Goal: Task Accomplishment & Management: Manage account settings

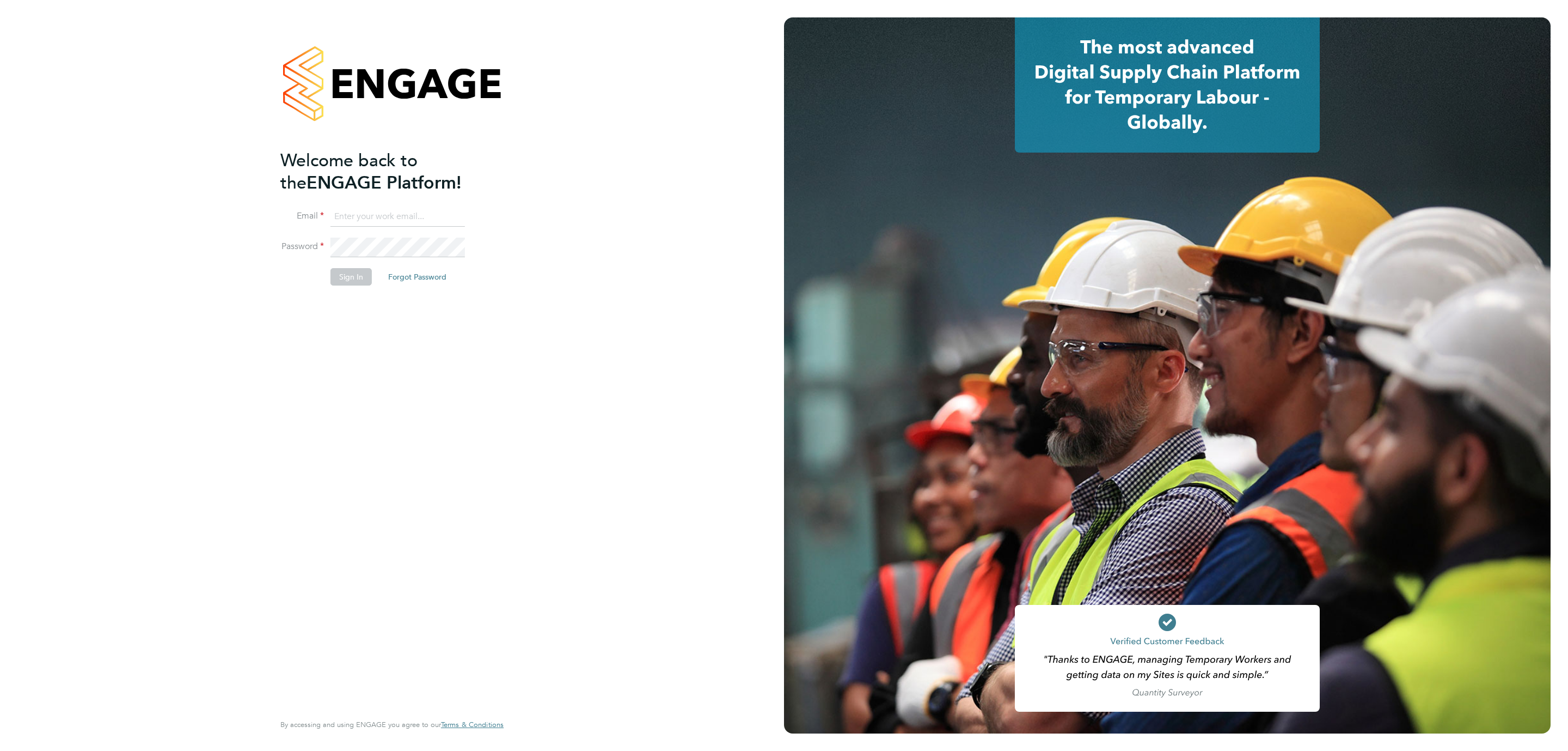
type input "Katherine.Jacobs@danielowen.co.uk"
click at [347, 272] on button "Sign In" at bounding box center [351, 276] width 41 height 17
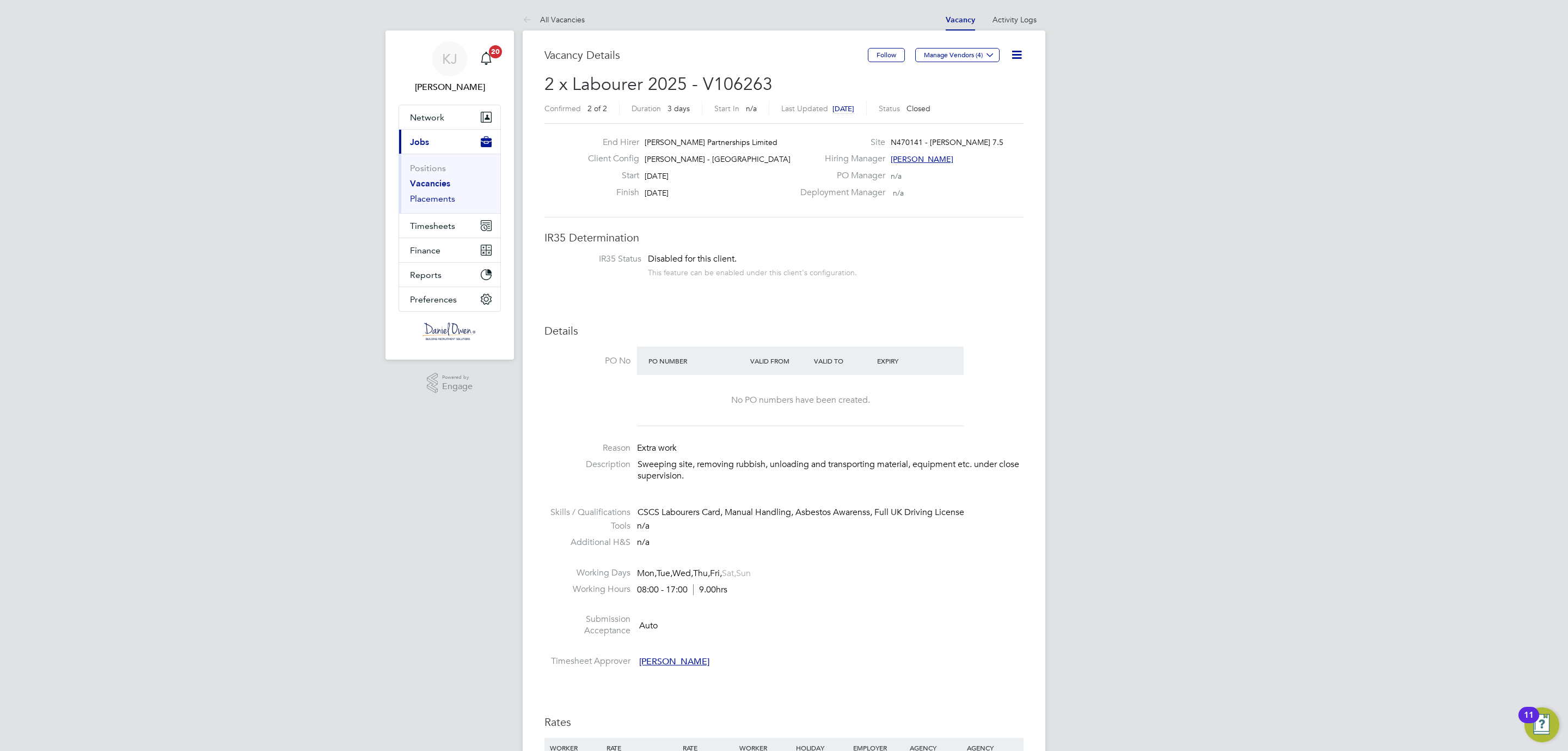
click at [429, 198] on link "Placements" at bounding box center [433, 198] width 45 height 11
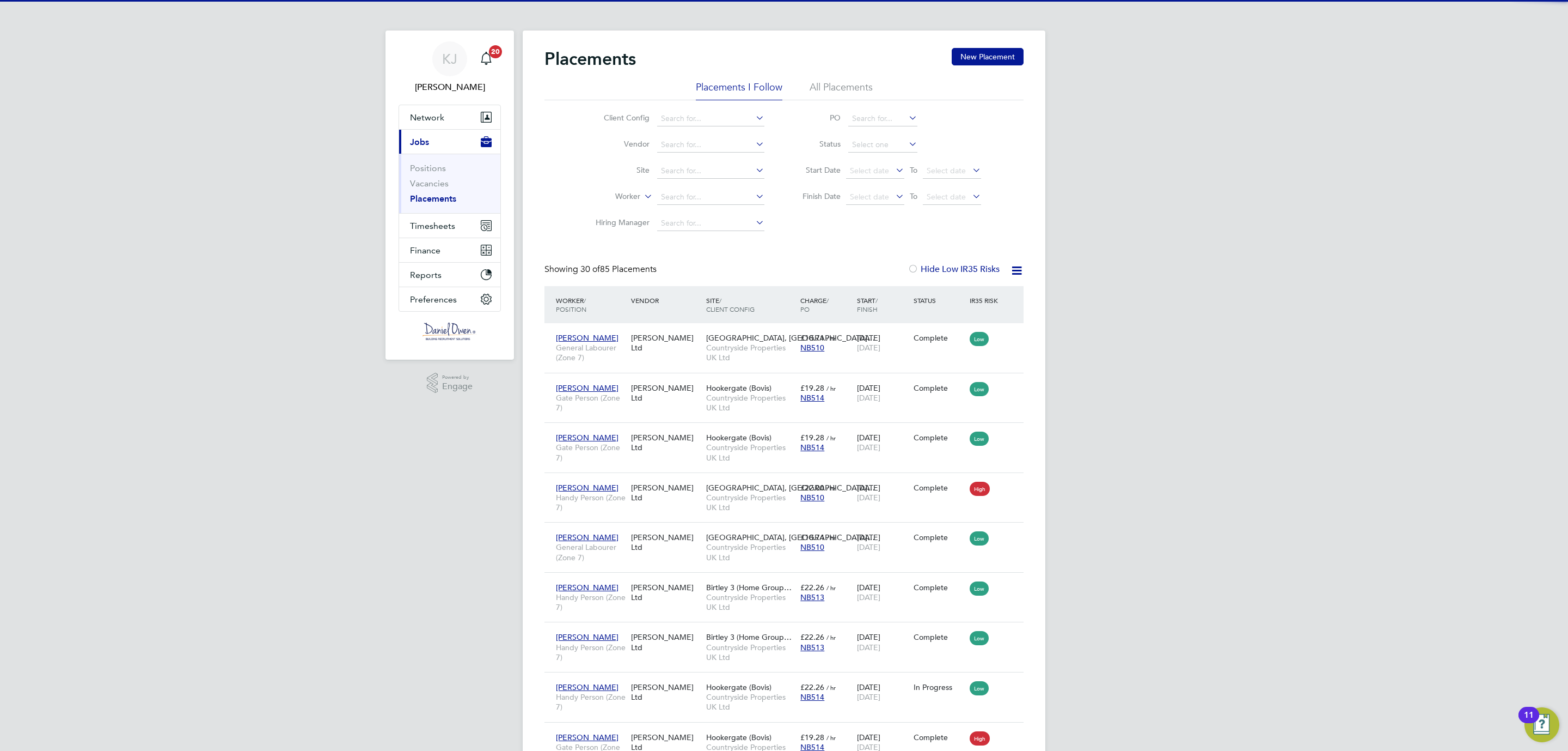
scroll to position [41, 95]
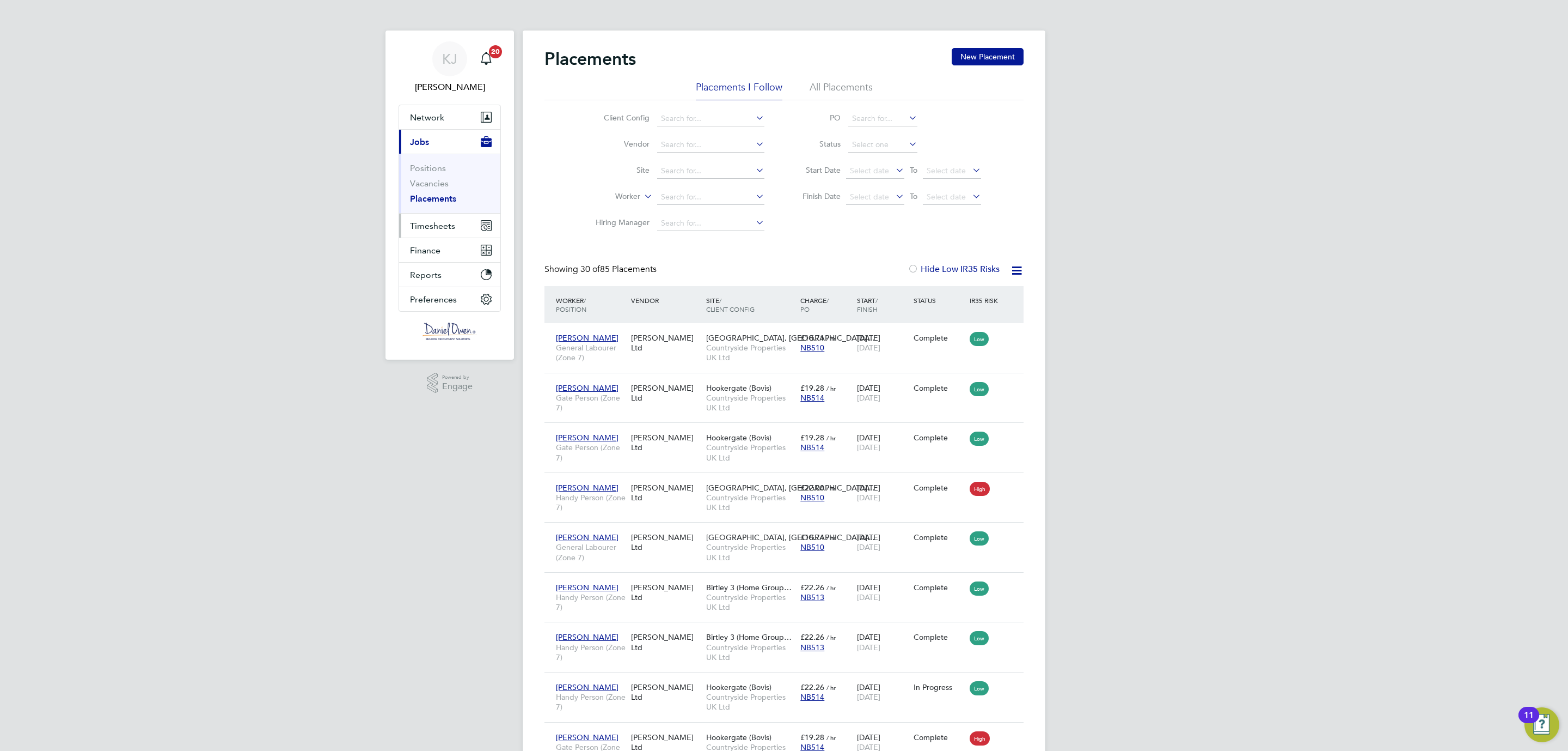
click at [430, 231] on span "Timesheets" at bounding box center [433, 226] width 45 height 11
click at [426, 219] on button "Timesheets" at bounding box center [449, 225] width 102 height 24
click at [432, 192] on link "Timesheets" at bounding box center [433, 193] width 45 height 11
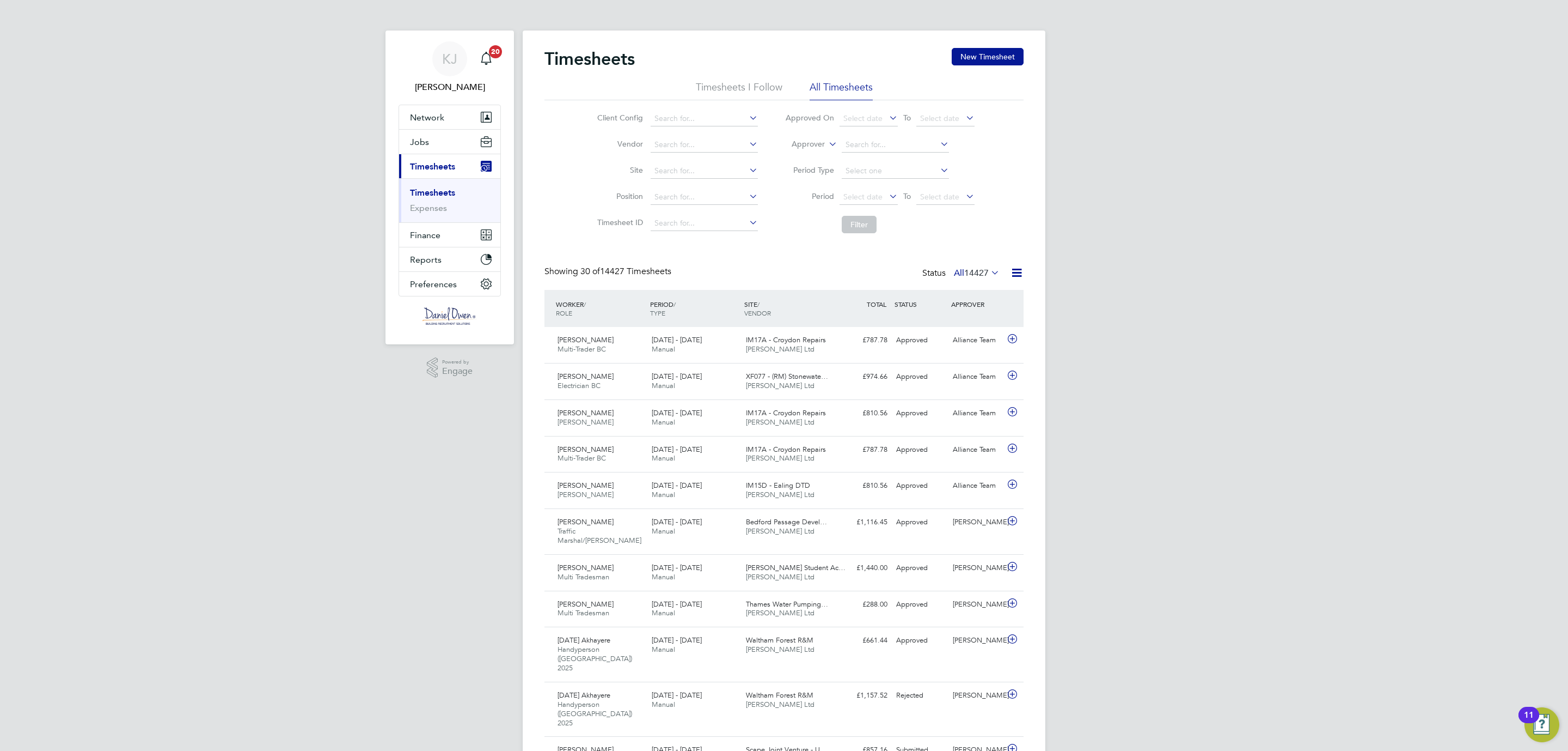
click at [988, 272] on icon at bounding box center [988, 272] width 0 height 15
click at [951, 312] on li "Saved" at bounding box center [958, 308] width 50 height 15
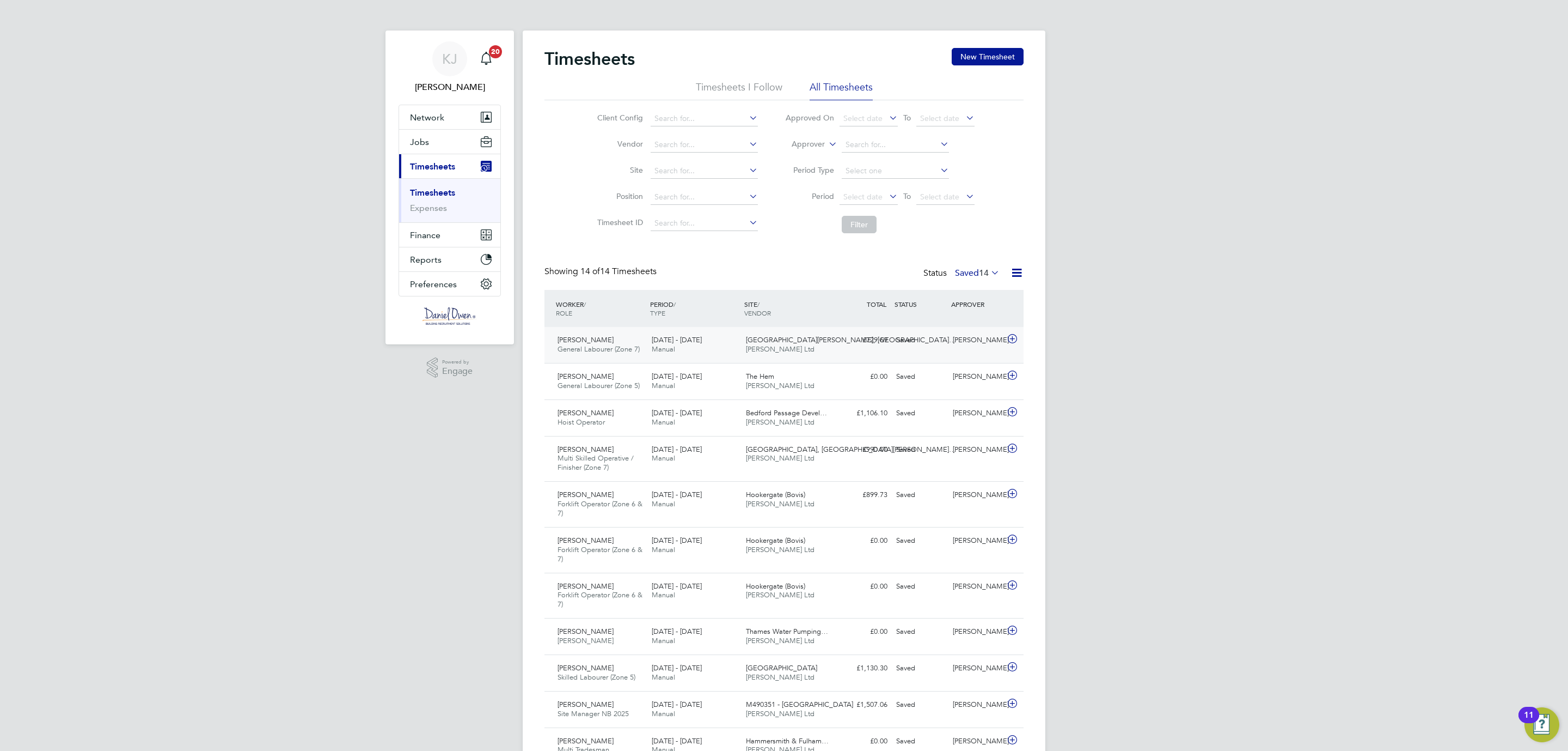
click at [883, 334] on div "£729.69 Saved" at bounding box center [863, 340] width 57 height 18
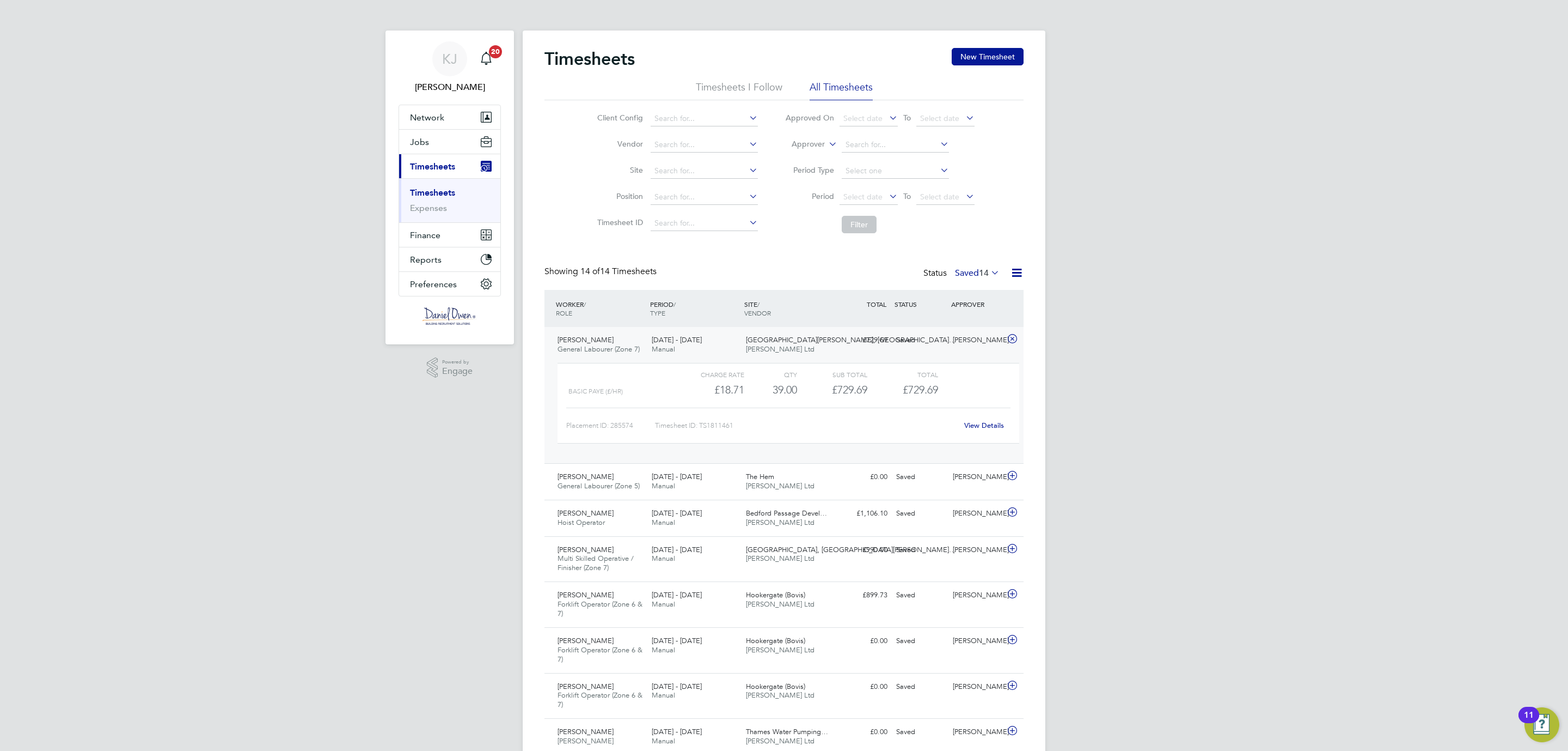
click at [992, 430] on div "View Details" at bounding box center [983, 425] width 54 height 17
click at [985, 426] on link "View Details" at bounding box center [984, 425] width 40 height 9
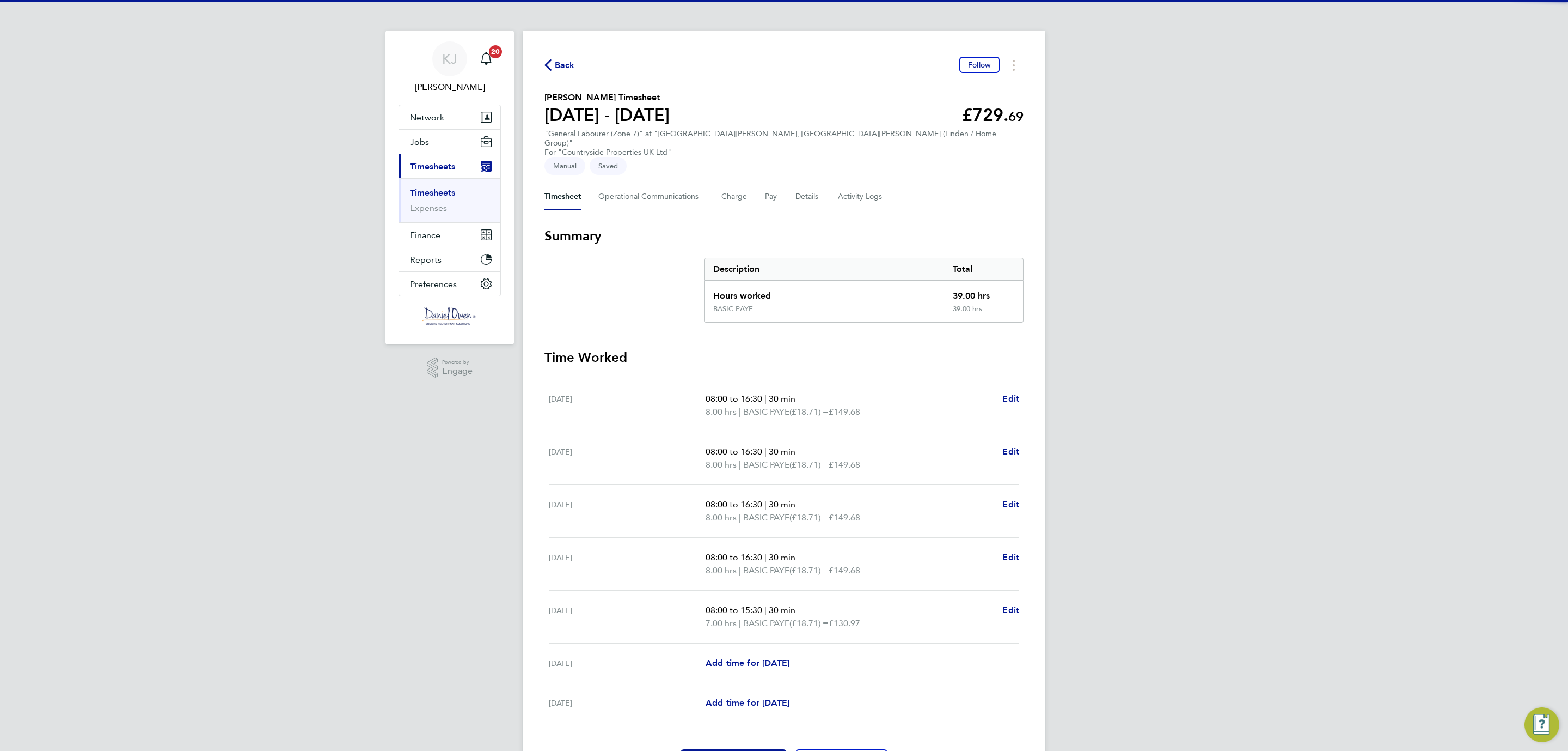
scroll to position [46, 0]
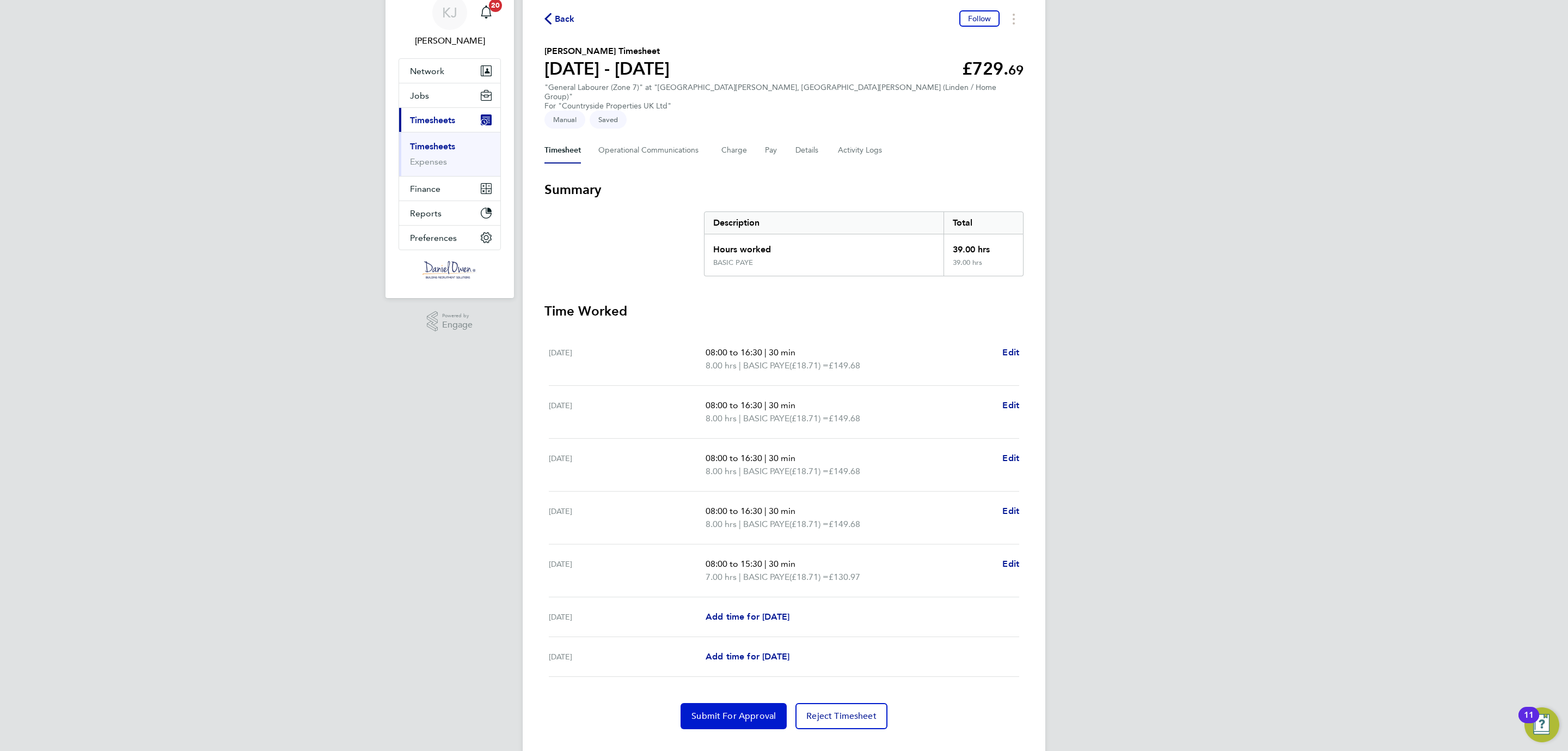
click at [722, 711] on span "Submit For Approval" at bounding box center [733, 715] width 84 height 11
click at [552, 17] on span "Back" at bounding box center [559, 18] width 31 height 11
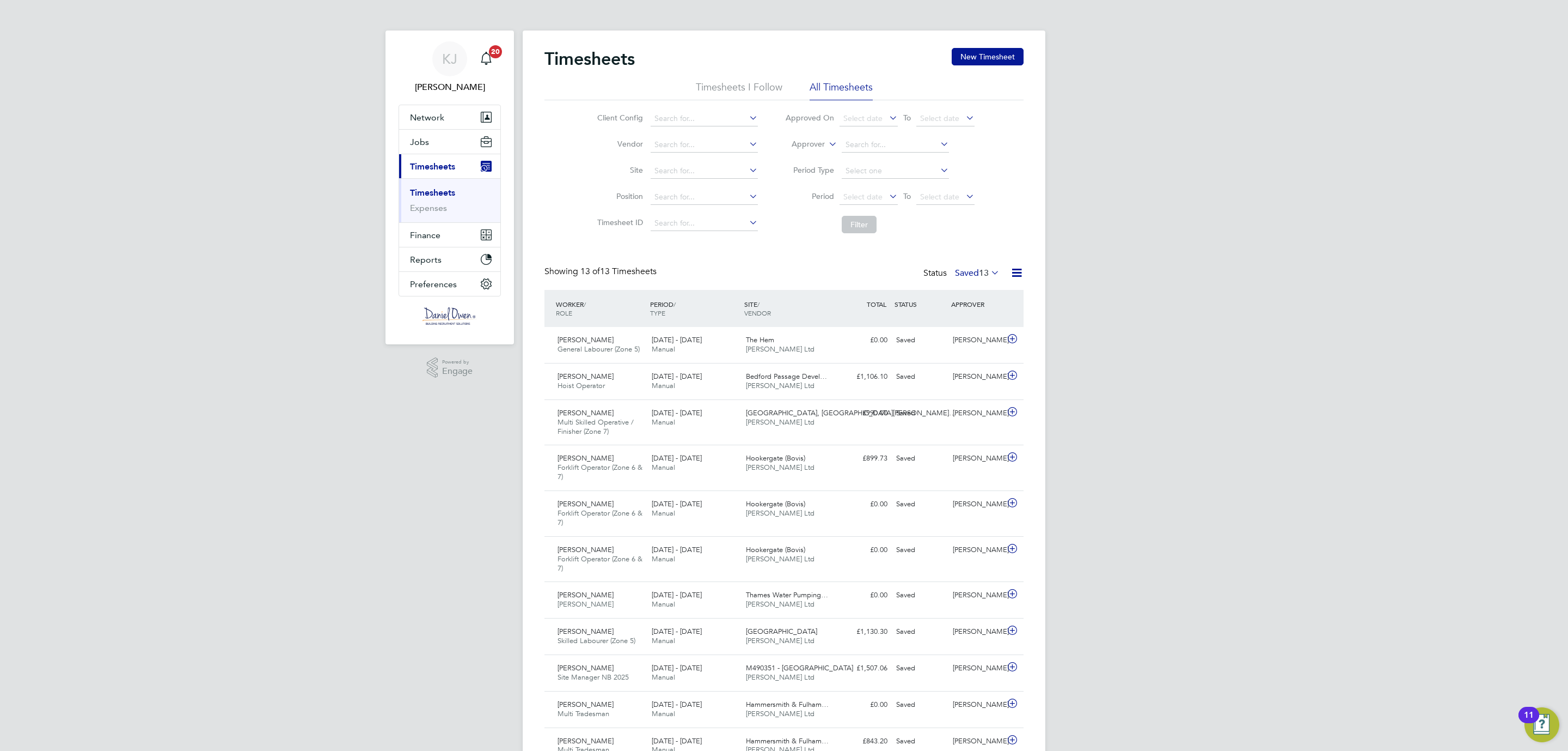
click at [984, 272] on span "13" at bounding box center [984, 273] width 10 height 11
click at [956, 322] on li "Submitted" at bounding box center [958, 323] width 50 height 15
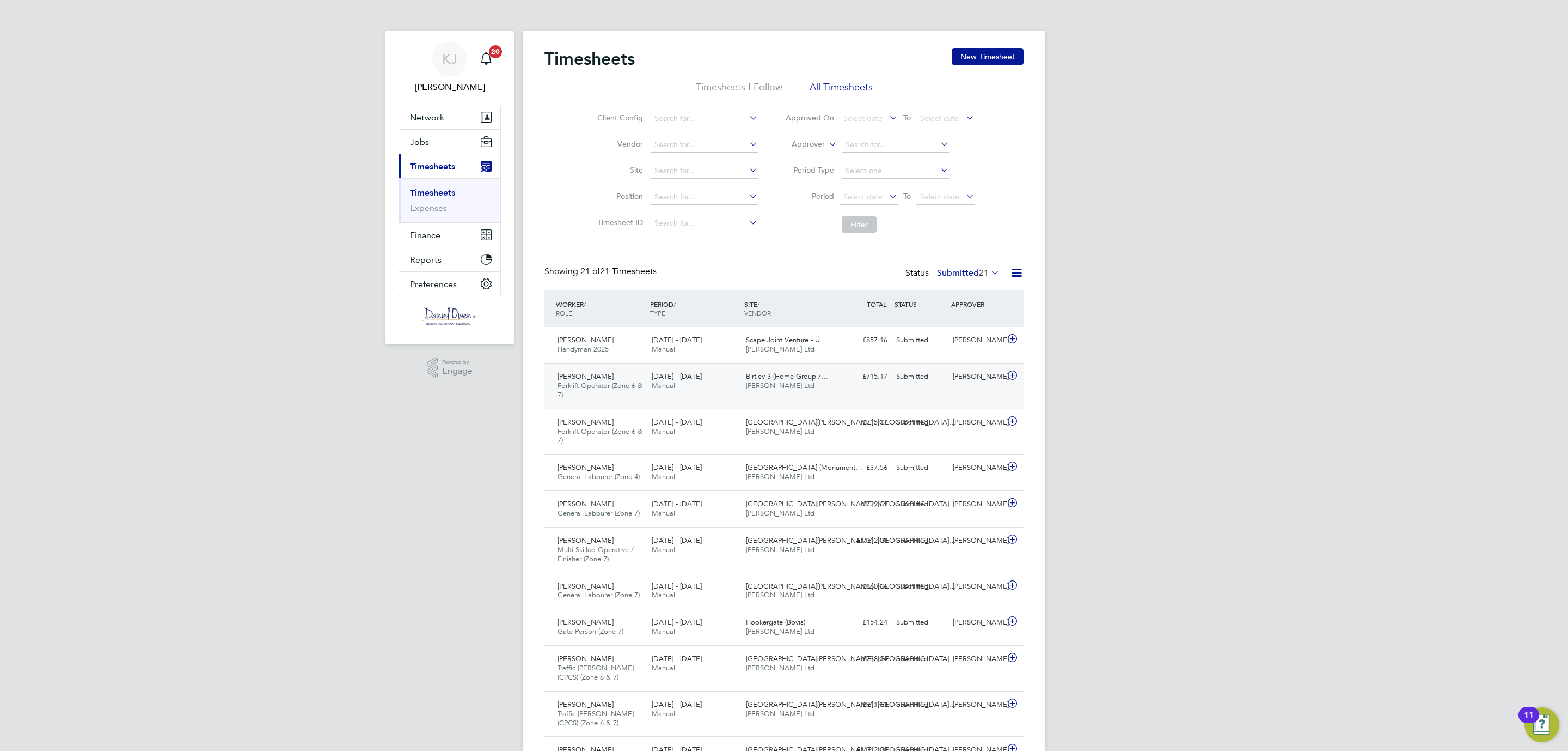
click at [656, 380] on span "[DATE] - [DATE]" at bounding box center [676, 376] width 50 height 9
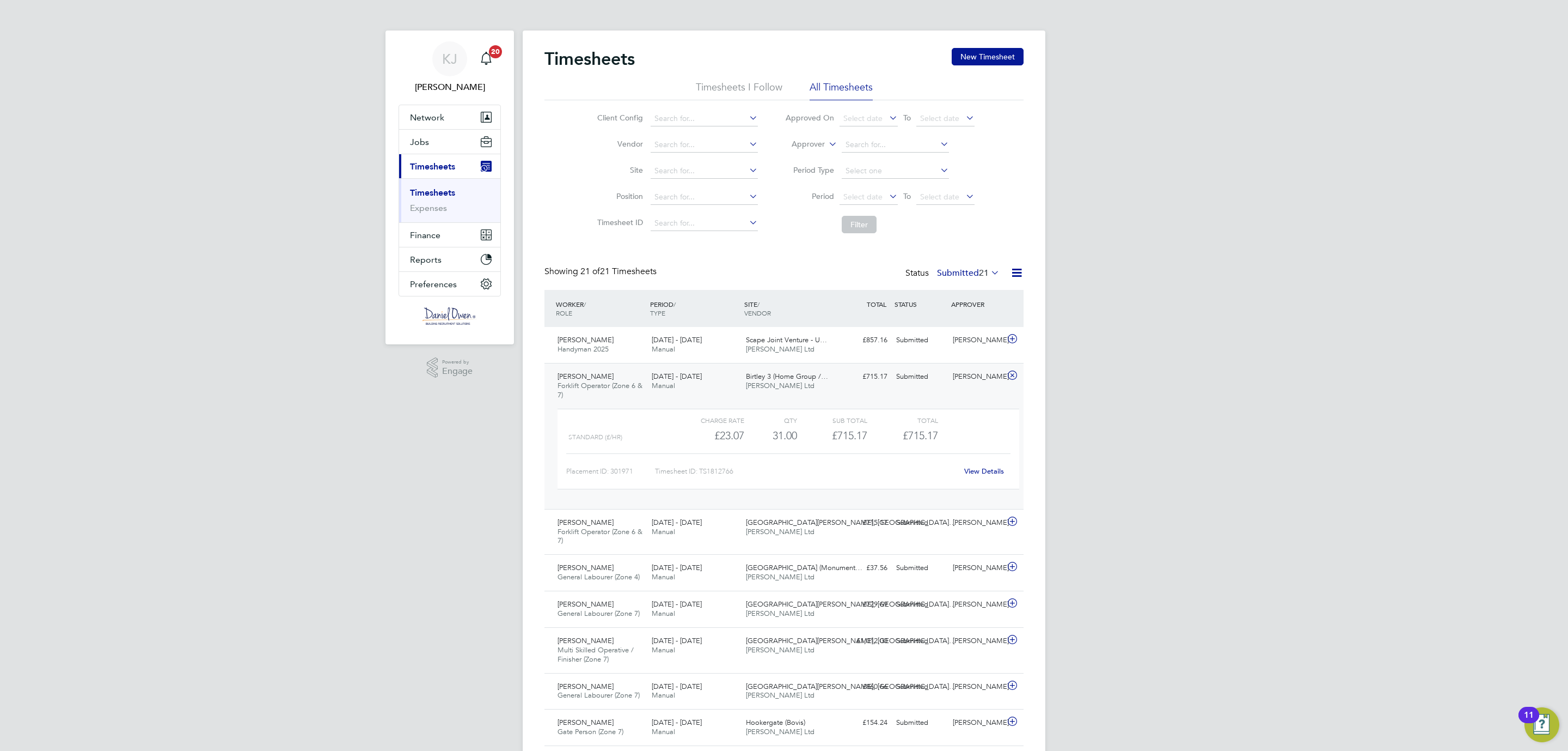
click at [988, 469] on link "View Details" at bounding box center [984, 470] width 40 height 9
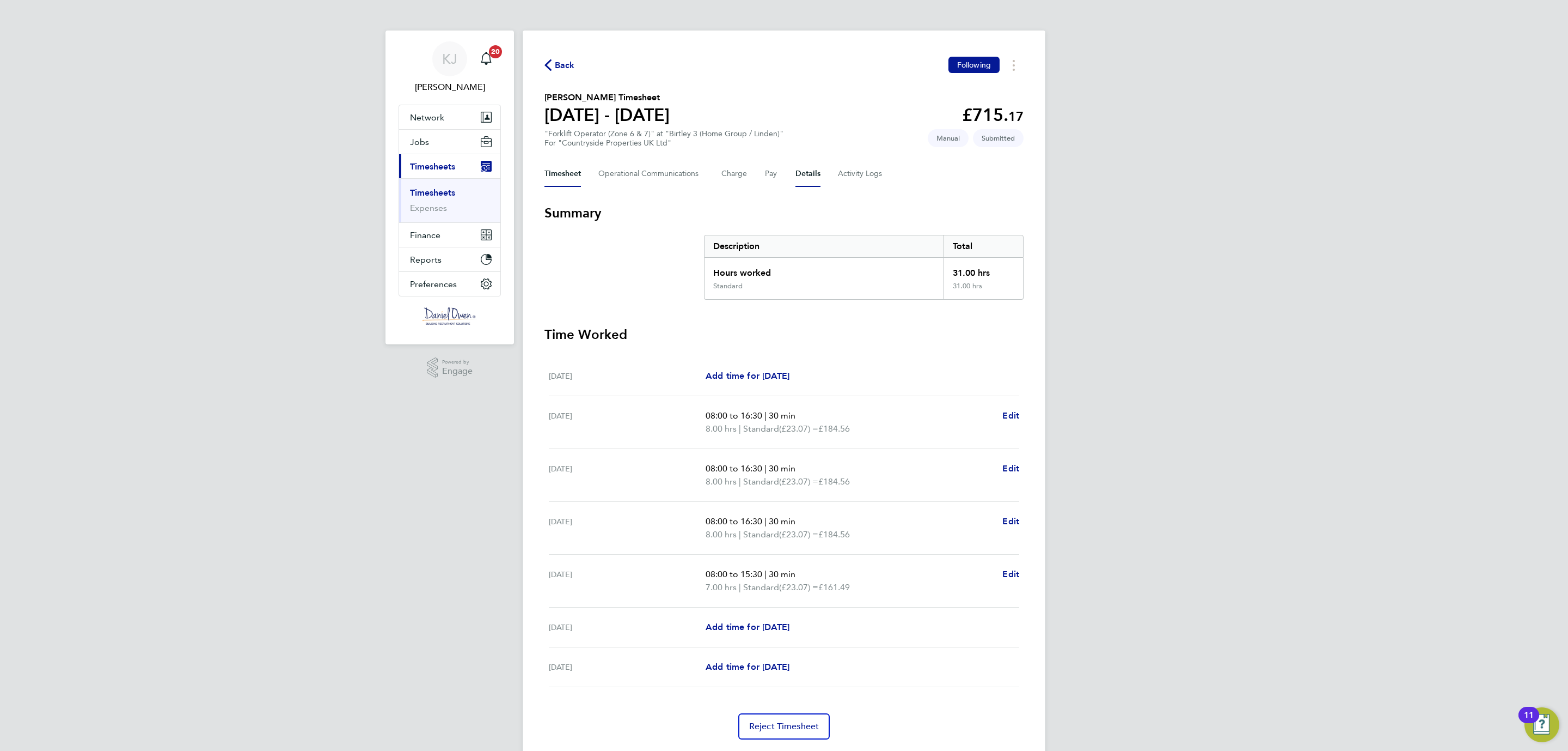
click at [808, 178] on button "Details" at bounding box center [808, 174] width 25 height 26
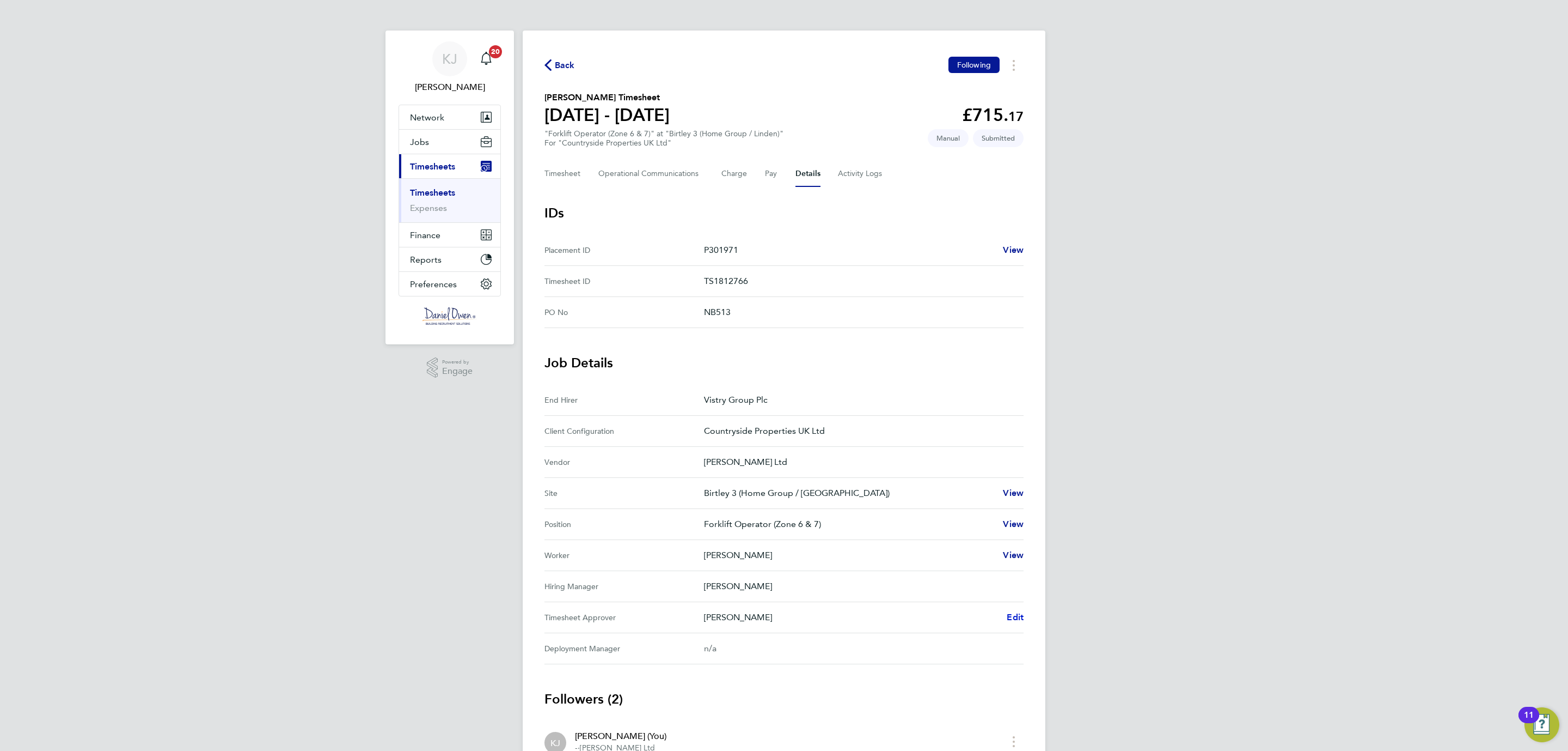
click at [1020, 620] on span "Edit" at bounding box center [1015, 616] width 17 height 11
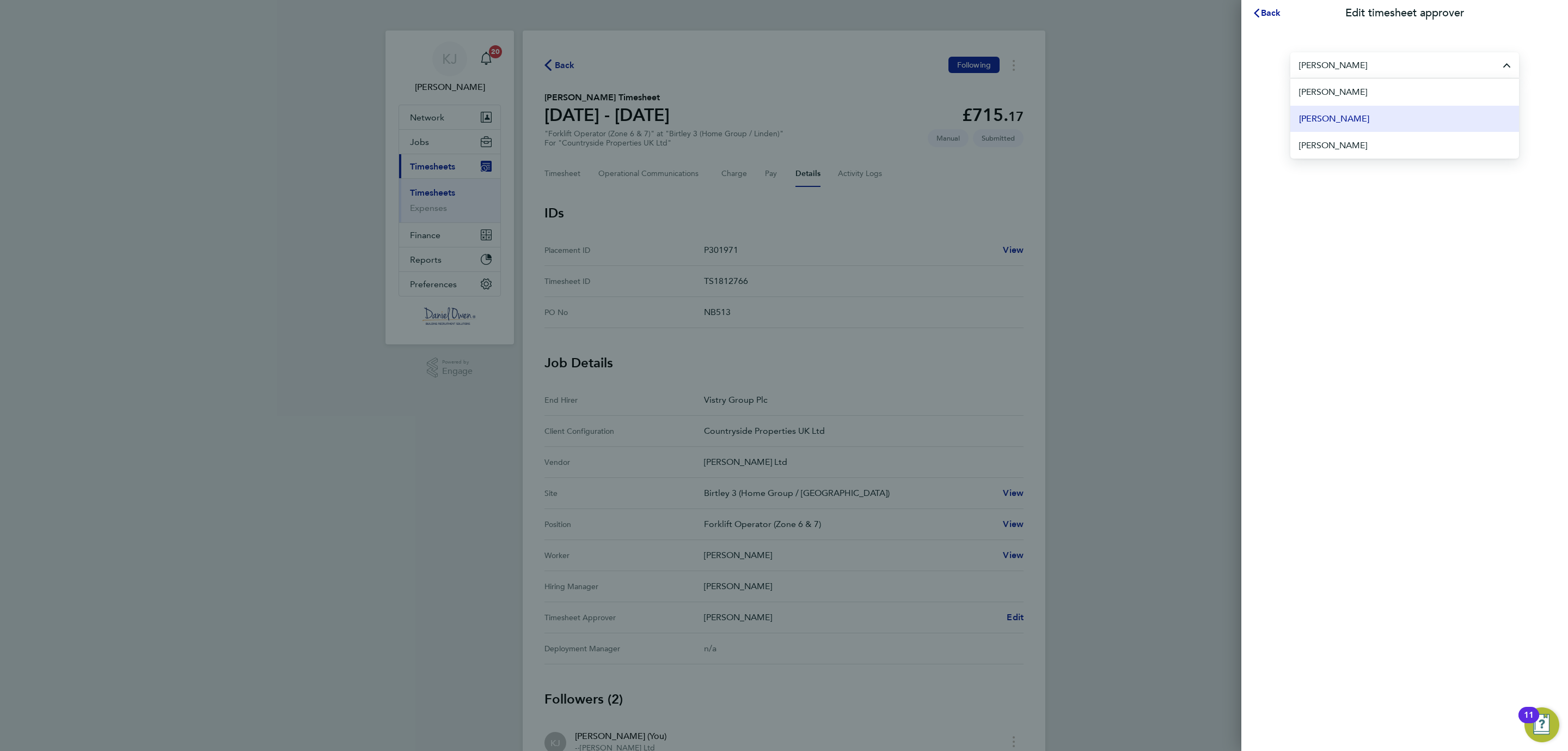
click at [1361, 117] on li "[PERSON_NAME]" at bounding box center [1405, 118] width 229 height 26
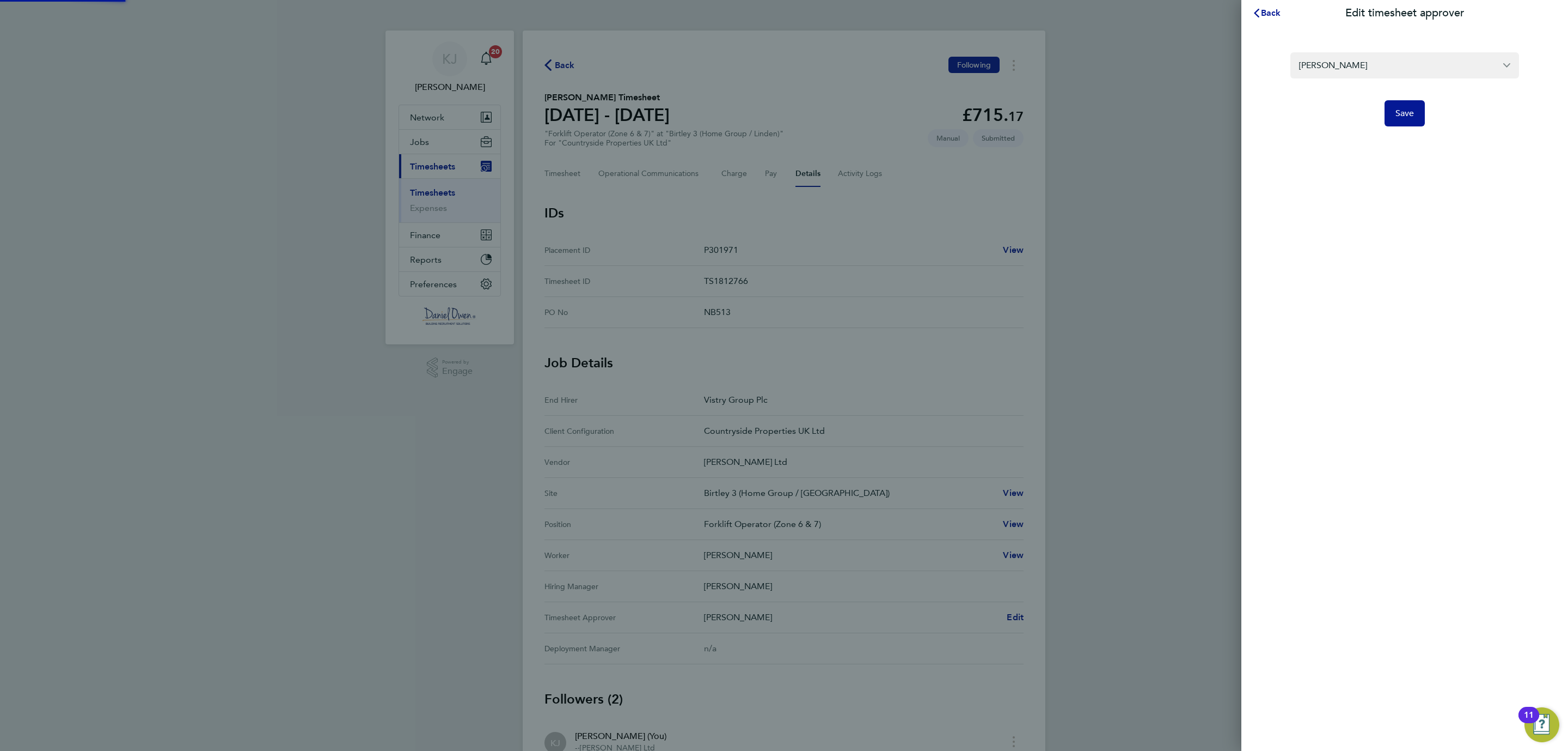
type input "[PERSON_NAME]"
click at [1410, 116] on span "Save" at bounding box center [1405, 113] width 19 height 11
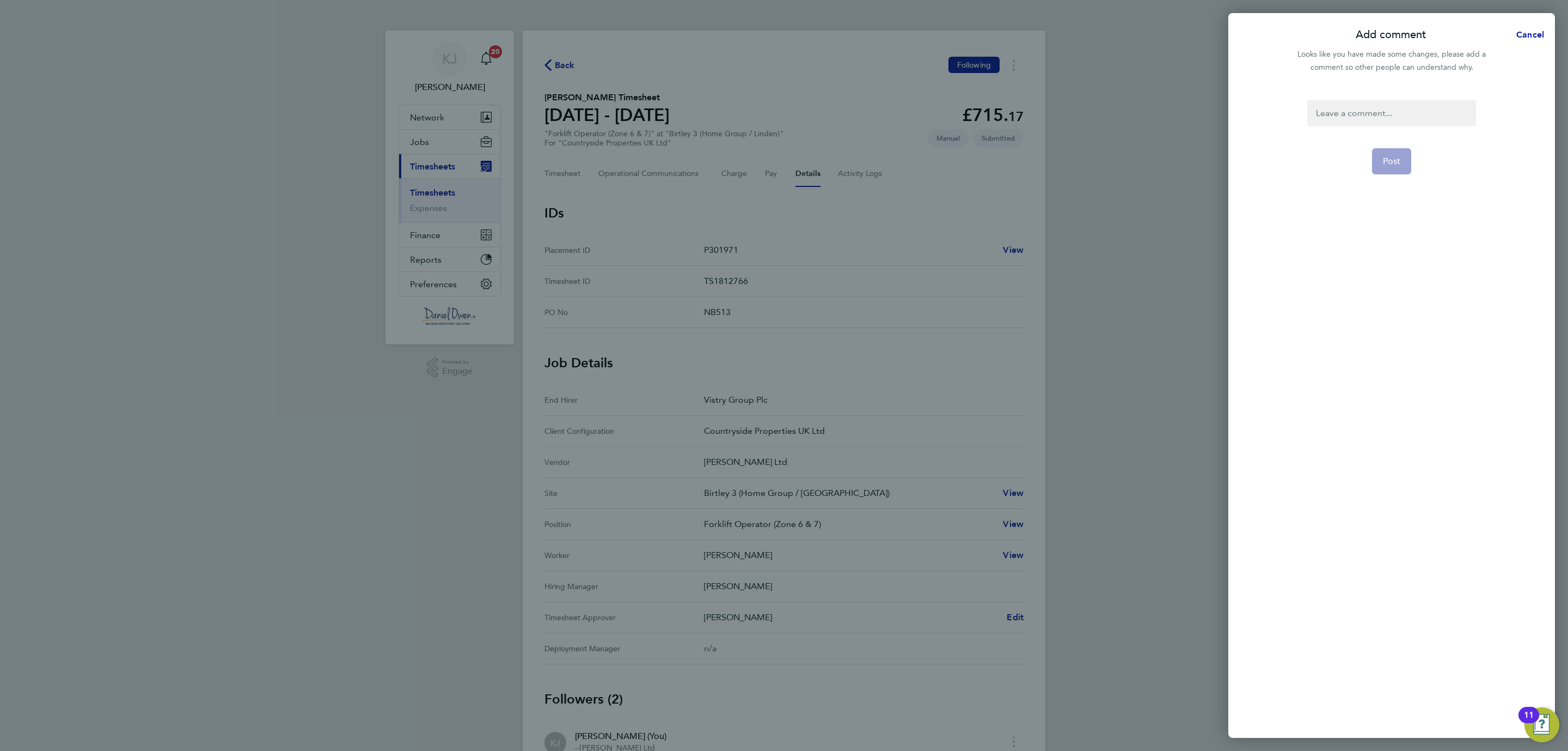
click at [1391, 120] on div at bounding box center [1391, 113] width 168 height 26
click at [1385, 165] on span "Post" at bounding box center [1392, 161] width 18 height 11
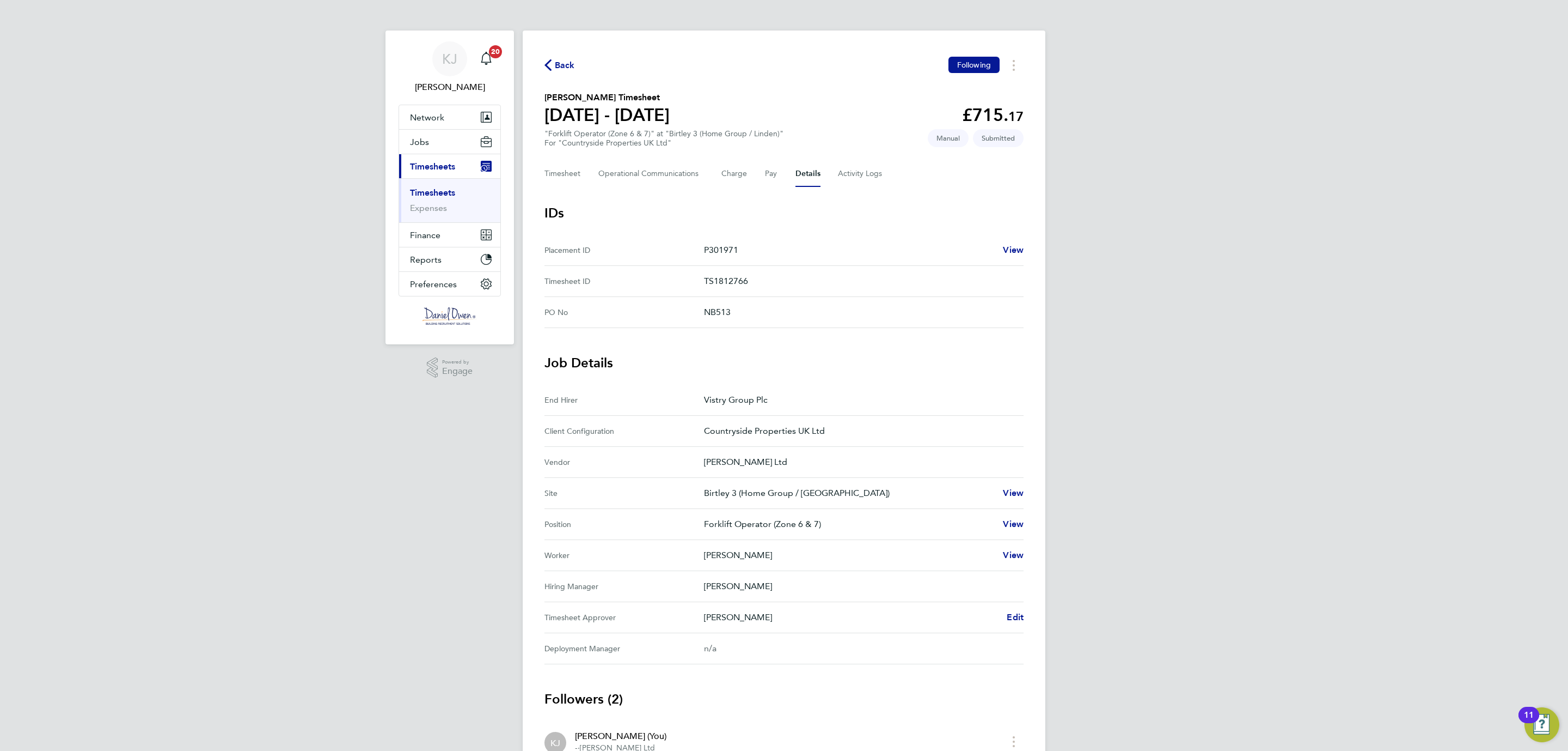
click at [561, 65] on span "Back" at bounding box center [565, 65] width 20 height 13
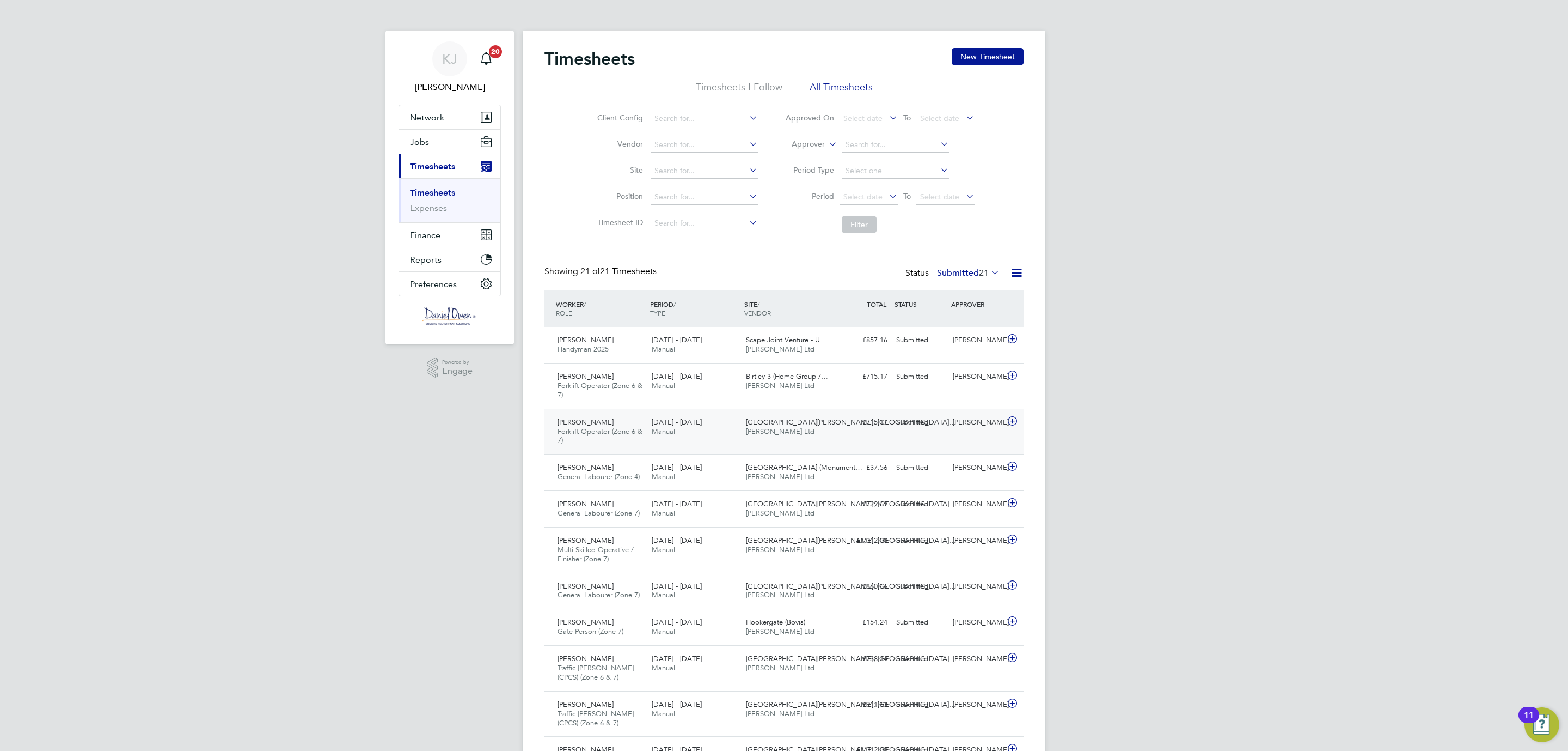
click at [815, 424] on span "[GEOGRAPHIC_DATA][PERSON_NAME], [GEOGRAPHIC_DATA]…" at bounding box center [850, 421] width 211 height 9
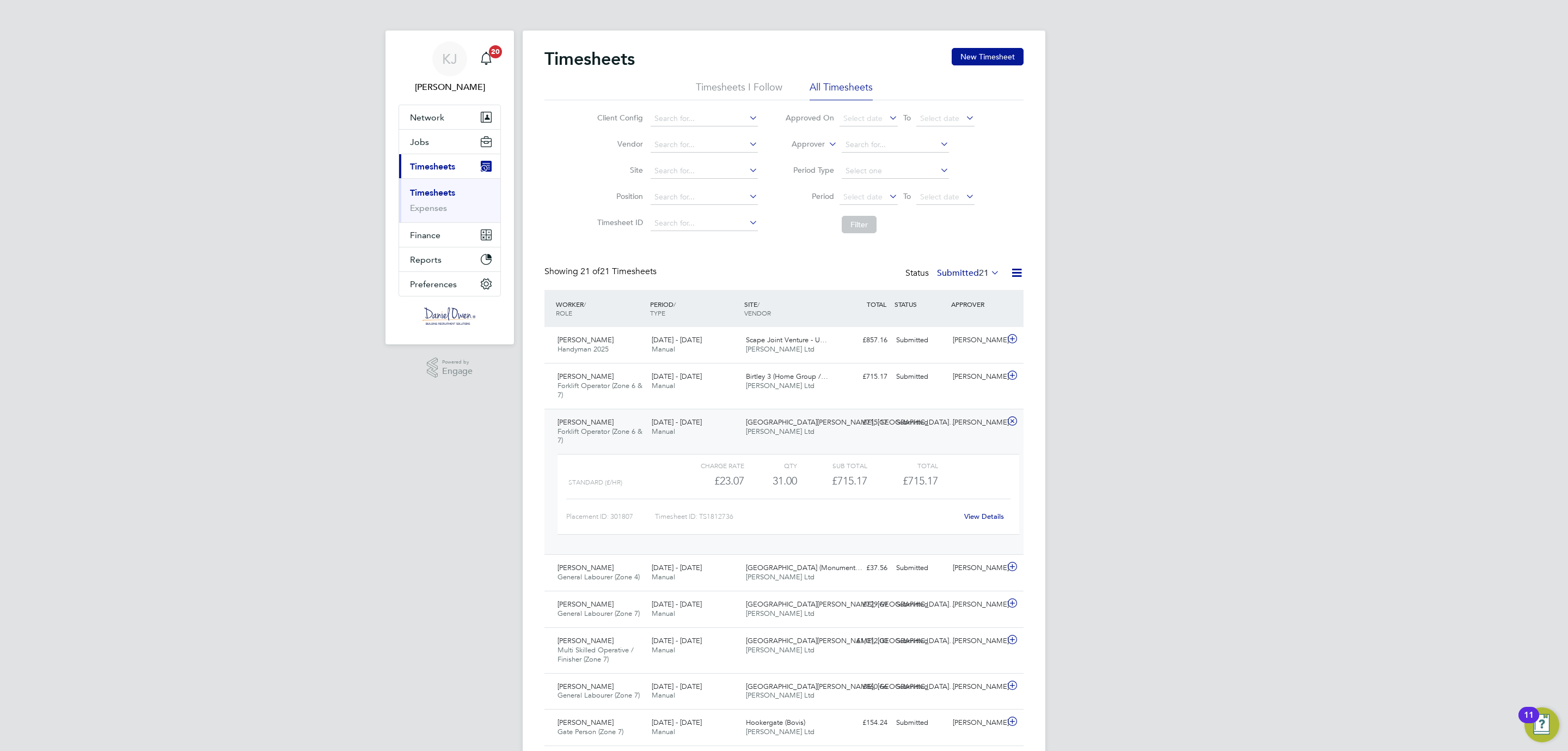
click at [983, 511] on div "View Details" at bounding box center [983, 516] width 54 height 17
click at [983, 517] on link "View Details" at bounding box center [984, 516] width 40 height 9
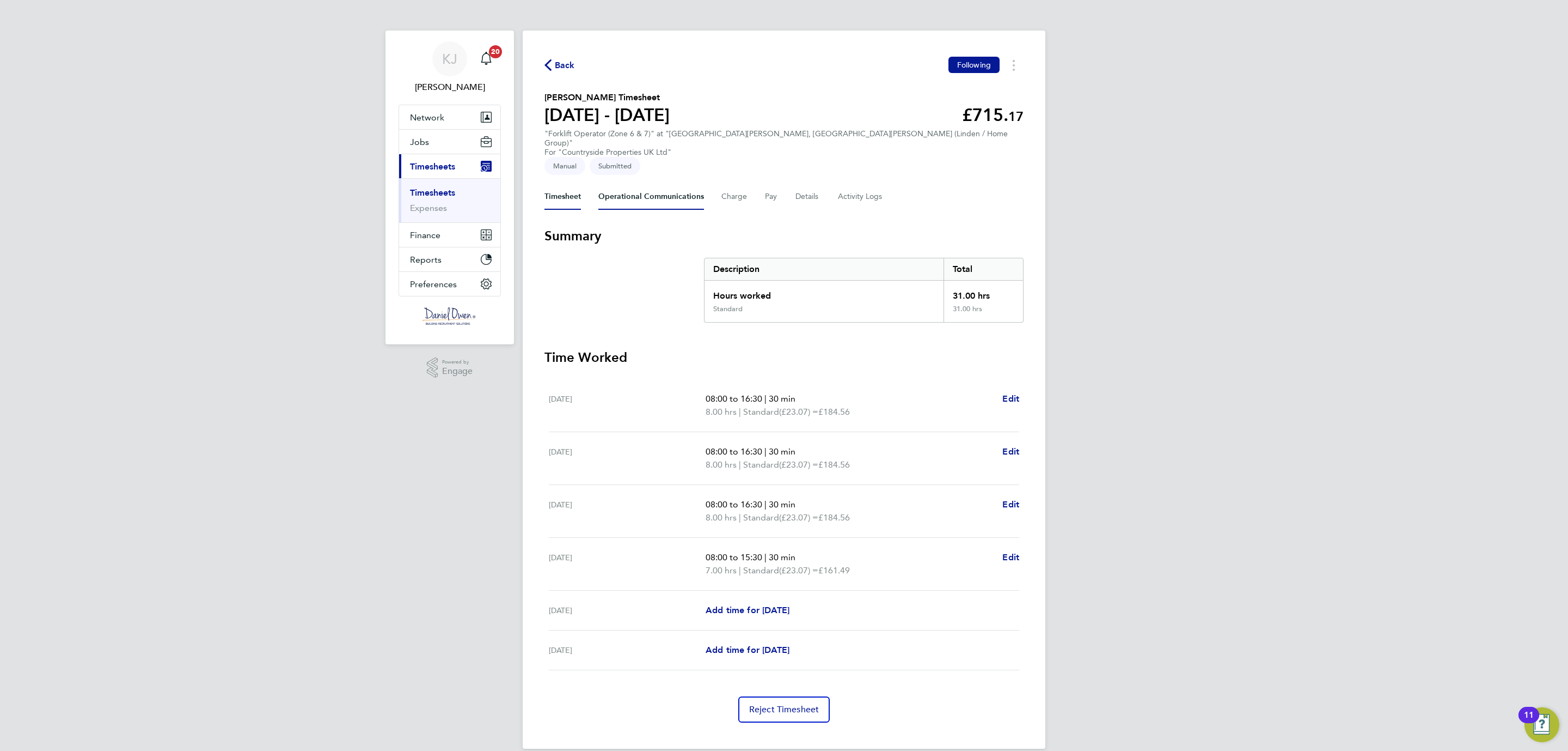
click at [652, 183] on Communications-tab "Operational Communications" at bounding box center [651, 197] width 106 height 26
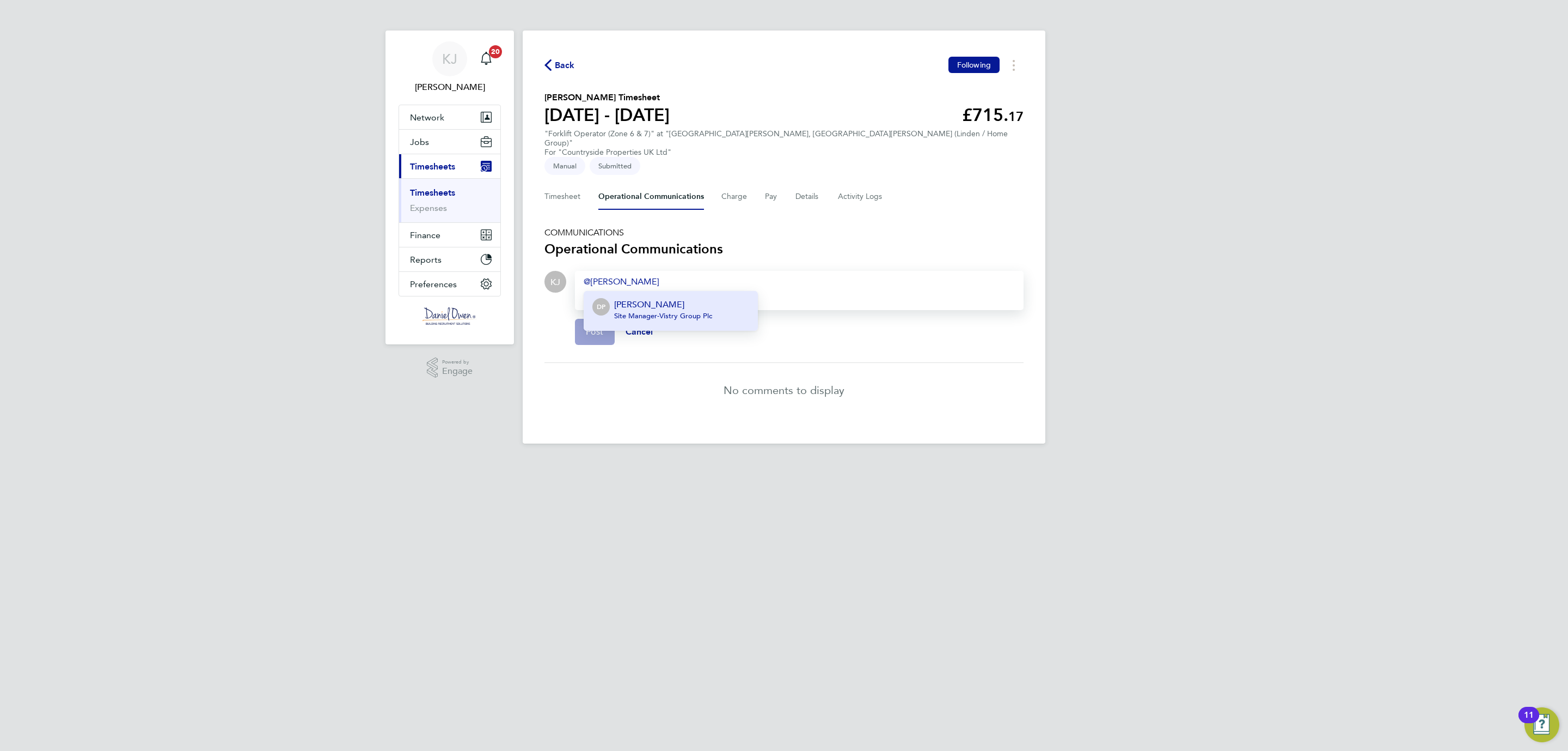
click at [670, 298] on p "[PERSON_NAME]" at bounding box center [663, 305] width 98 height 13
click at [748, 275] on div "[PERSON_NAME] ​ - Pleaes can you approve. tThanks" at bounding box center [799, 282] width 431 height 13
click at [600, 326] on span "Post" at bounding box center [595, 331] width 18 height 11
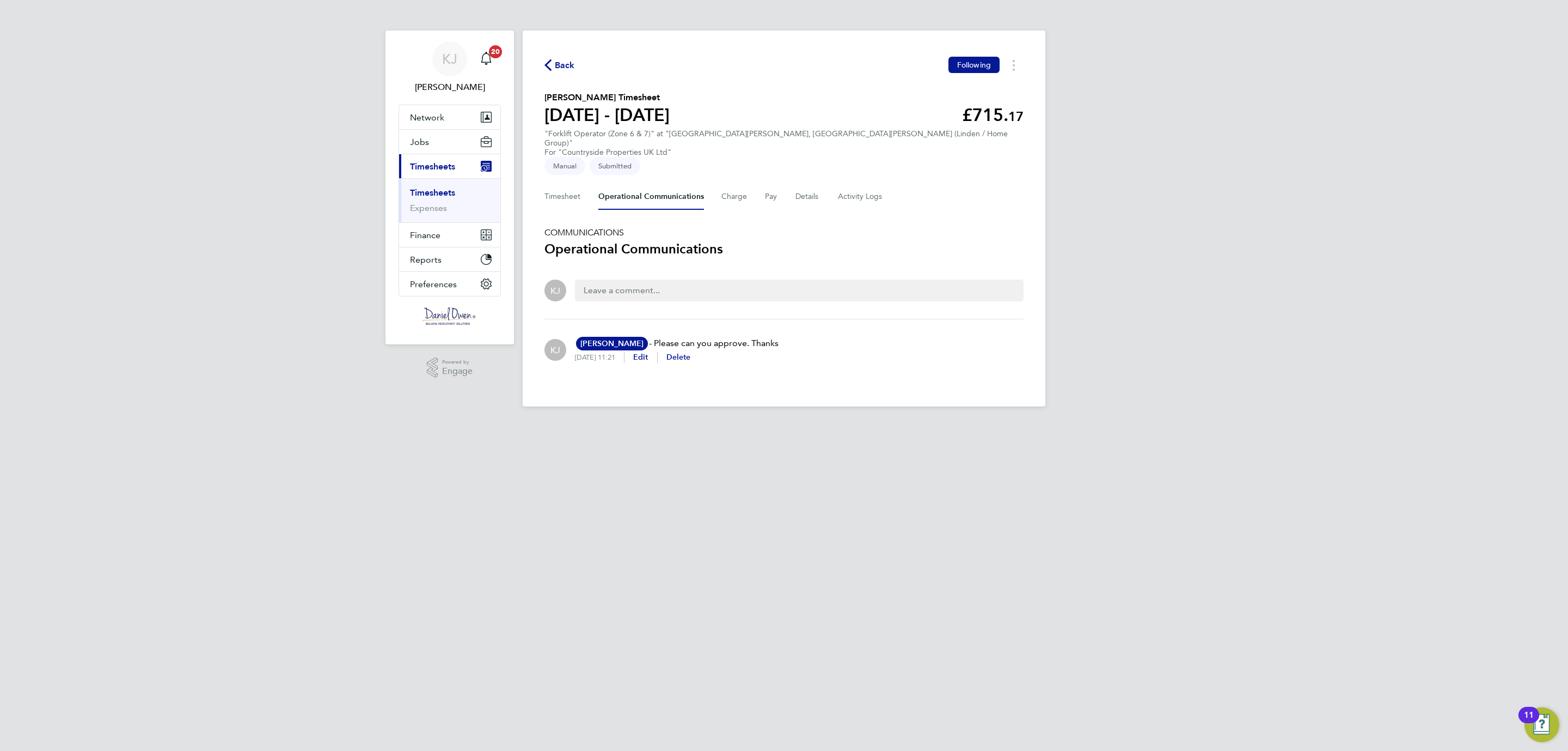
click at [554, 62] on span "Back" at bounding box center [559, 64] width 31 height 11
